Goal: Find contact information: Find contact information

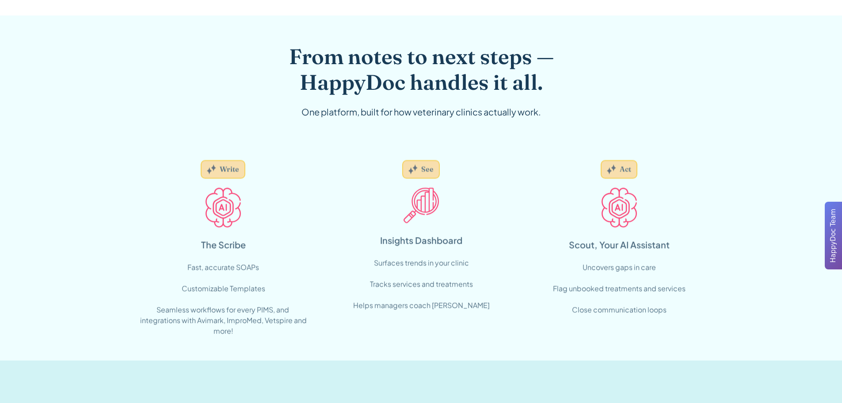
scroll to position [574, 0]
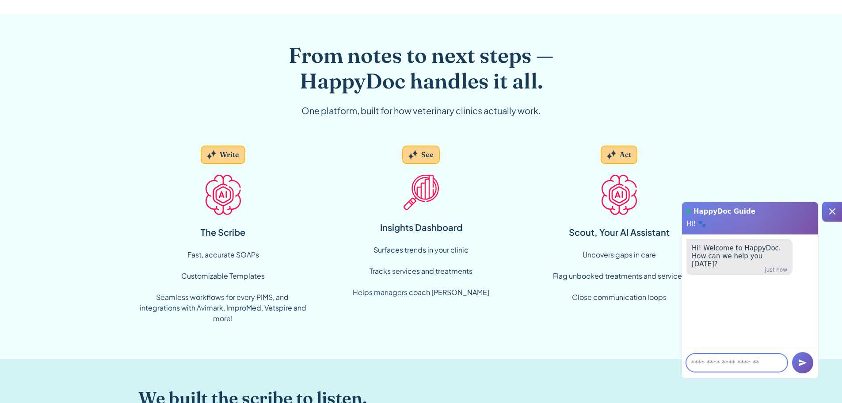
click at [742, 360] on textarea at bounding box center [736, 363] width 101 height 18
paste textarea "**********"
type textarea "**********"
click at [800, 360] on icon "submit" at bounding box center [803, 362] width 8 height 7
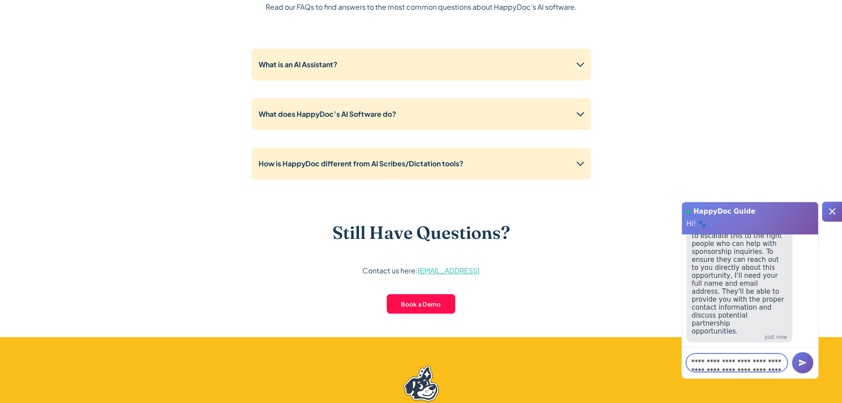
scroll to position [2298, 0]
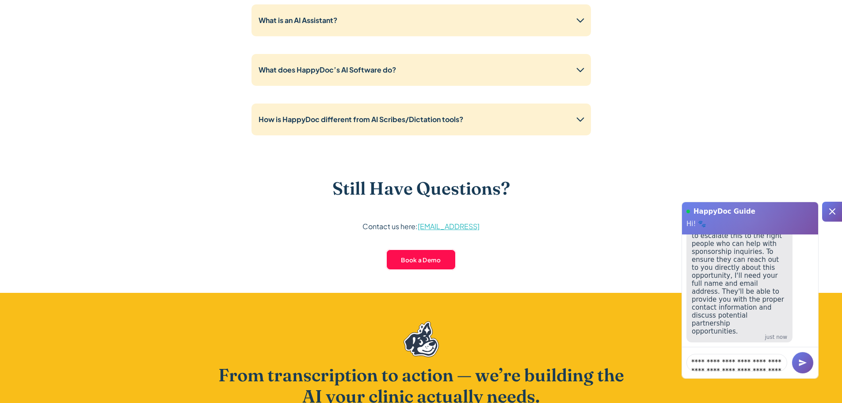
click at [830, 210] on icon at bounding box center [832, 211] width 11 height 11
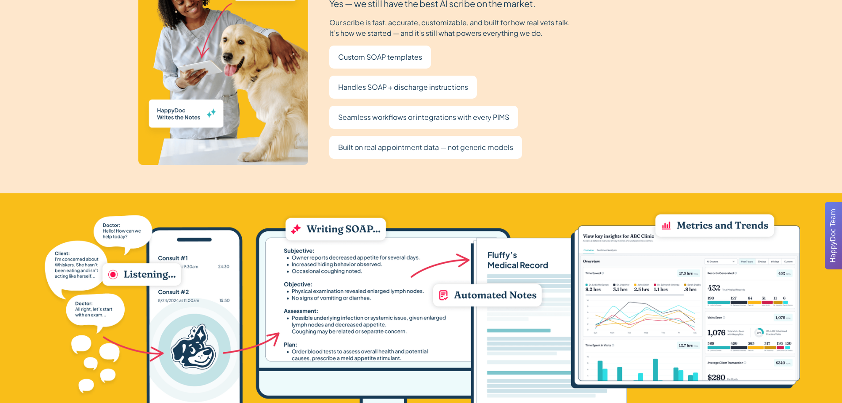
scroll to position [2383, 0]
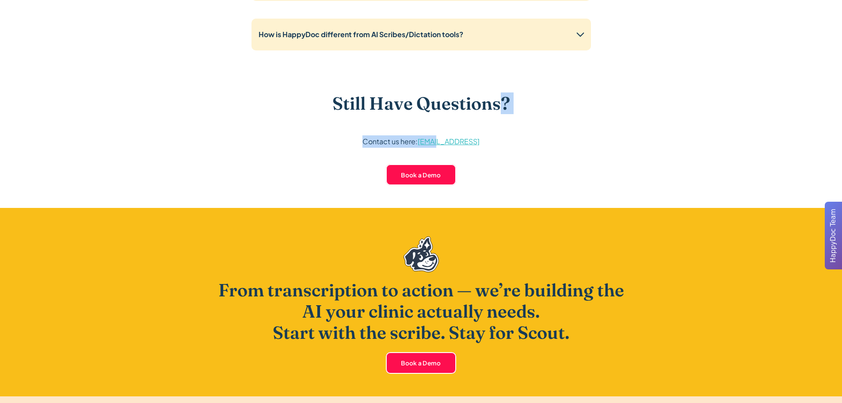
drag, startPoint x: 502, startPoint y: 143, endPoint x: 439, endPoint y: 149, distance: 63.5
click at [439, 149] on div "Still Have Questions? Contact us here: [EMAIL_ADDRESS] Book a Demo" at bounding box center [420, 136] width 247 height 87
click at [382, 138] on p "Contact us here: [EMAIL_ADDRESS]" at bounding box center [420, 141] width 117 height 12
drag, startPoint x: 481, startPoint y: 143, endPoint x: 418, endPoint y: 142, distance: 63.6
click at [418, 142] on div "Still Have Questions? Contact us here: [EMAIL_ADDRESS] Book a Demo" at bounding box center [420, 136] width 247 height 87
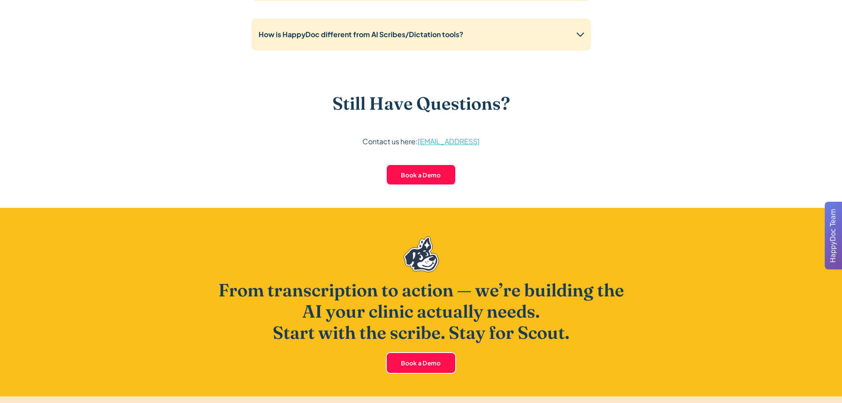
copy link "[EMAIL_ADDRESS]"
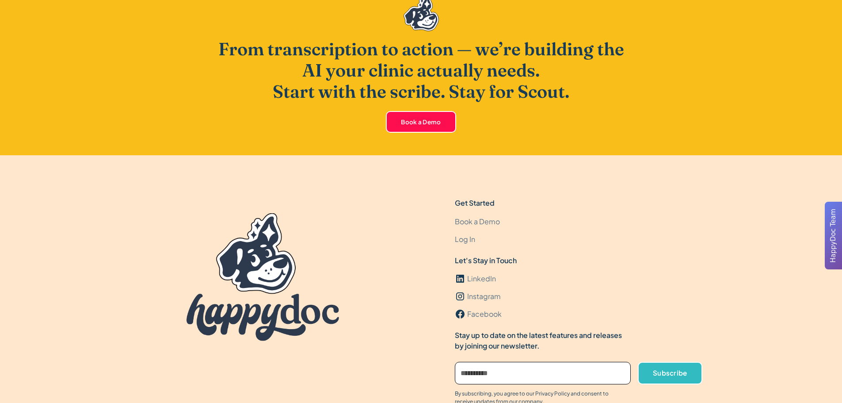
scroll to position [2694, 0]
